Goal: Check status: Check status

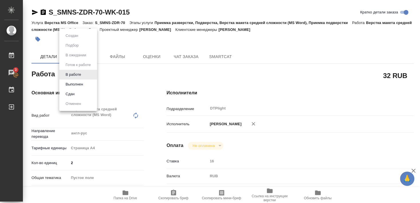
click at [71, 72] on body "🙏 .cls-1 fill:#fff; AWATERA Smyslova Svetlana Работы 3 Чаты График Выйти S_SMNS…" at bounding box center [210, 101] width 420 height 203
click at [71, 86] on button "Выполнен" at bounding box center [74, 84] width 21 height 6
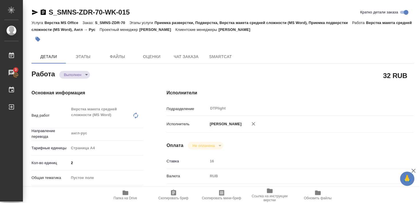
type textarea "x"
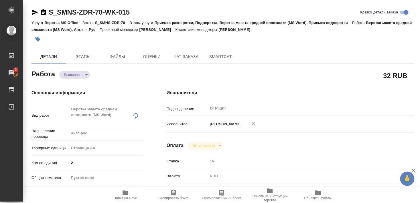
type textarea "x"
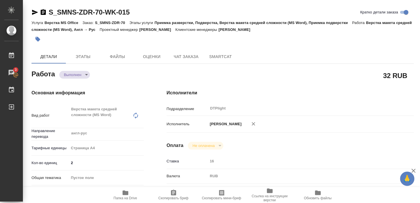
type textarea "x"
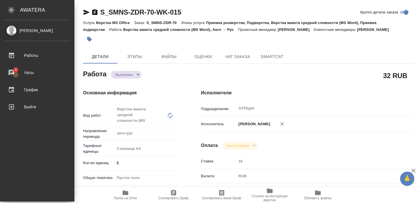
type textarea "x"
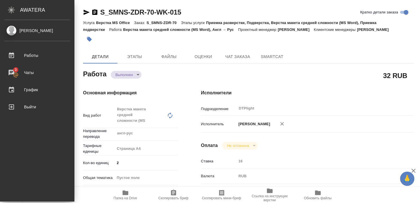
type textarea "x"
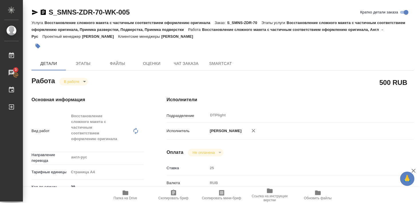
click at [67, 79] on body "🙏 .cls-1 fill:#fff; AWATERA Smyslova Svetlana Работы 3 Чаты График Выйти S_SMNS…" at bounding box center [210, 101] width 420 height 203
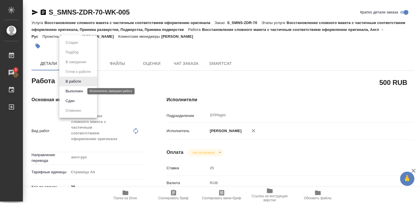
click at [77, 89] on button "Выполнен" at bounding box center [74, 91] width 21 height 6
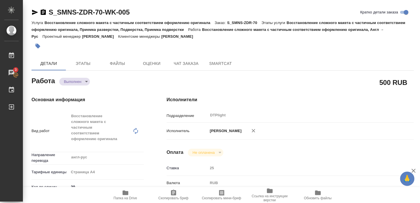
type textarea "x"
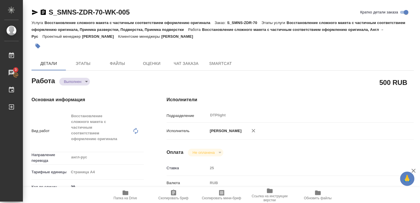
type textarea "x"
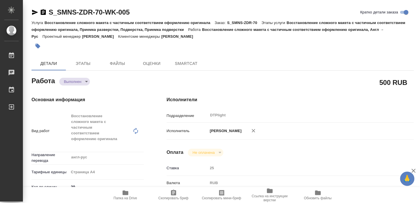
type textarea "x"
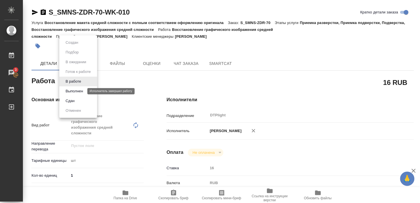
click at [72, 91] on button "Выполнен" at bounding box center [74, 91] width 21 height 6
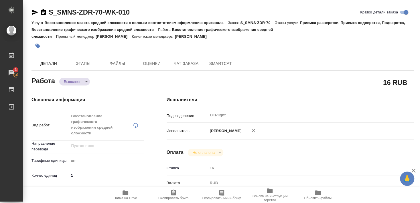
type textarea "x"
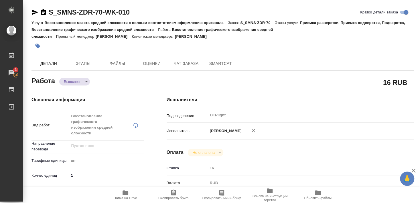
type textarea "x"
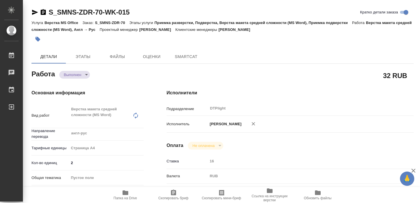
type textarea "x"
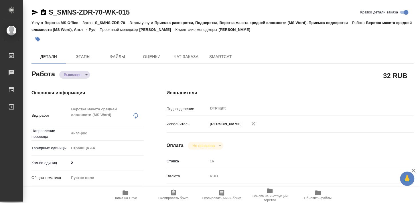
type textarea "x"
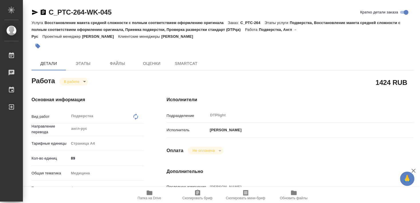
type textarea "x"
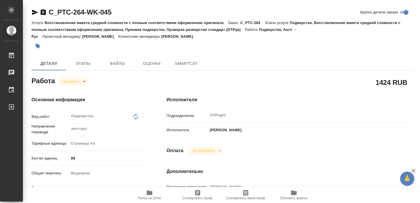
type textarea "x"
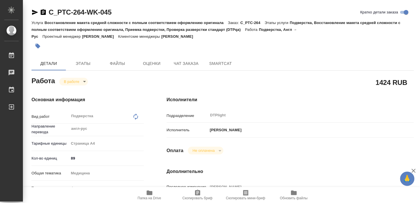
type textarea "x"
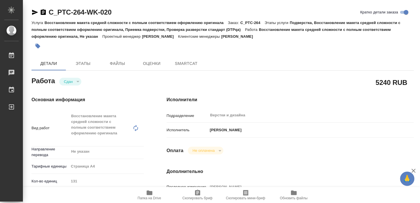
type textarea "x"
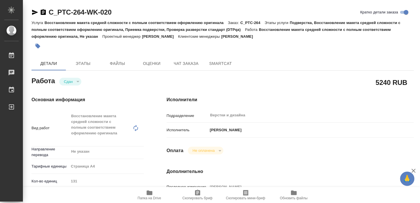
type textarea "x"
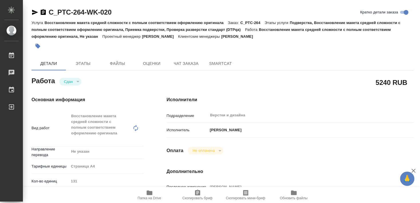
type textarea "x"
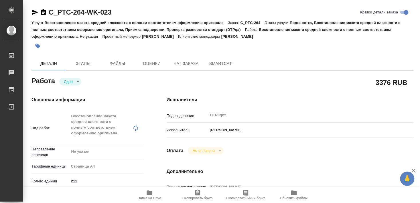
type textarea "x"
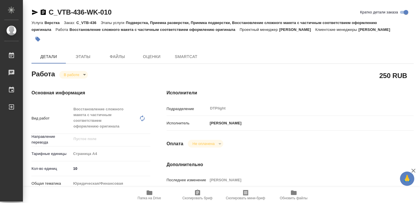
type textarea "x"
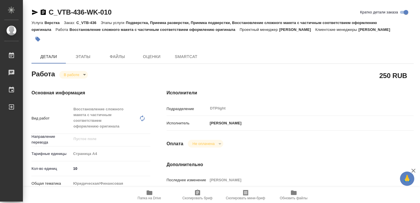
type textarea "x"
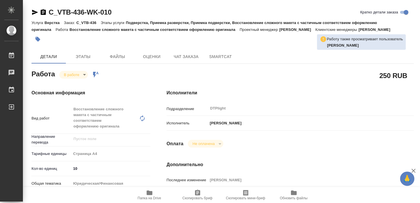
type textarea "x"
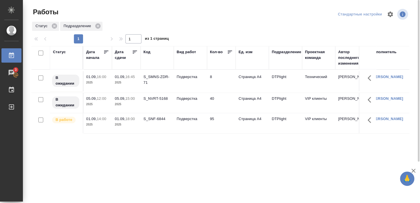
click at [154, 120] on div "S_SNF-6844" at bounding box center [158, 119] width 28 height 6
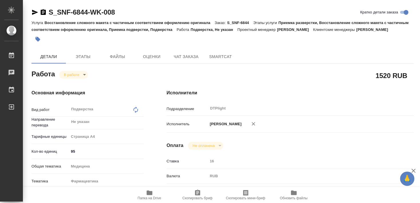
type textarea "x"
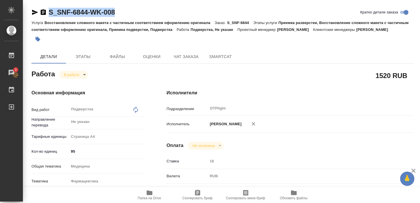
drag, startPoint x: 48, startPoint y: 17, endPoint x: 125, endPoint y: 17, distance: 76.8
click at [125, 17] on div "S_SNF-6844-WK-008 [PERSON_NAME] детали заказа" at bounding box center [223, 13] width 383 height 11
copy link "S_SNF-6844-WK-008"
type textarea "x"
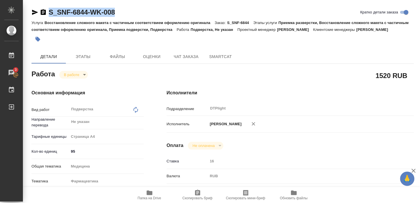
type textarea "x"
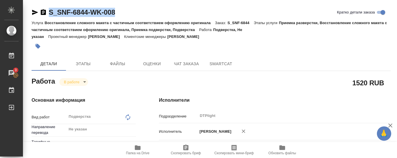
type textarea "x"
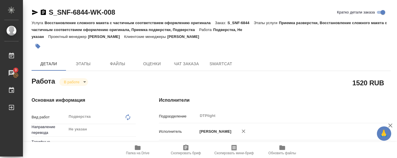
type textarea "x"
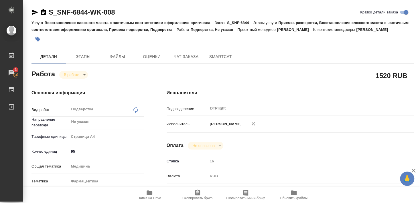
type textarea "x"
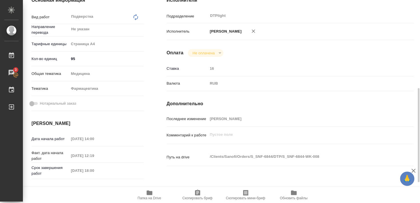
scroll to position [124, 0]
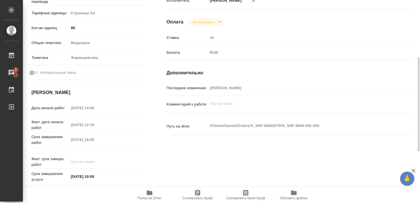
click at [156, 195] on span "Папка на Drive" at bounding box center [149, 195] width 41 height 11
type textarea "x"
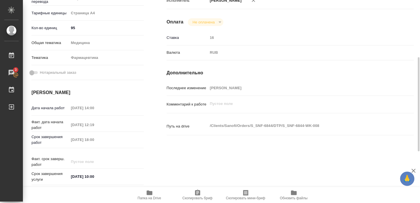
type textarea "x"
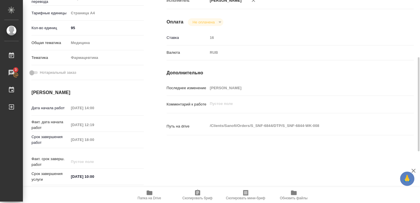
type textarea "x"
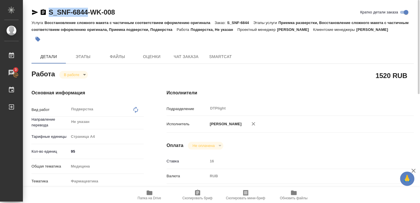
drag, startPoint x: 48, startPoint y: 16, endPoint x: 87, endPoint y: 16, distance: 39.5
click at [87, 16] on div "S_SNF-6844-WK-008" at bounding box center [73, 12] width 83 height 9
copy div "S_SNF-6844"
